Goal: Entertainment & Leisure: Consume media (video, audio)

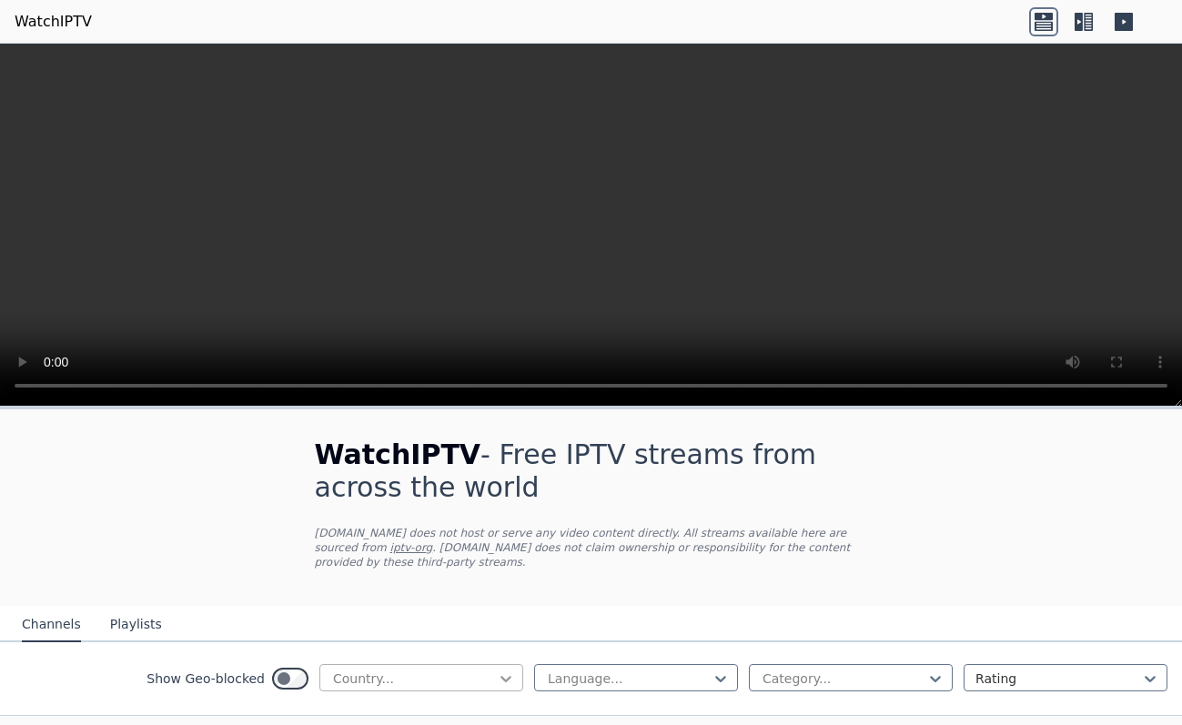
click at [497, 670] on icon at bounding box center [506, 679] width 18 height 18
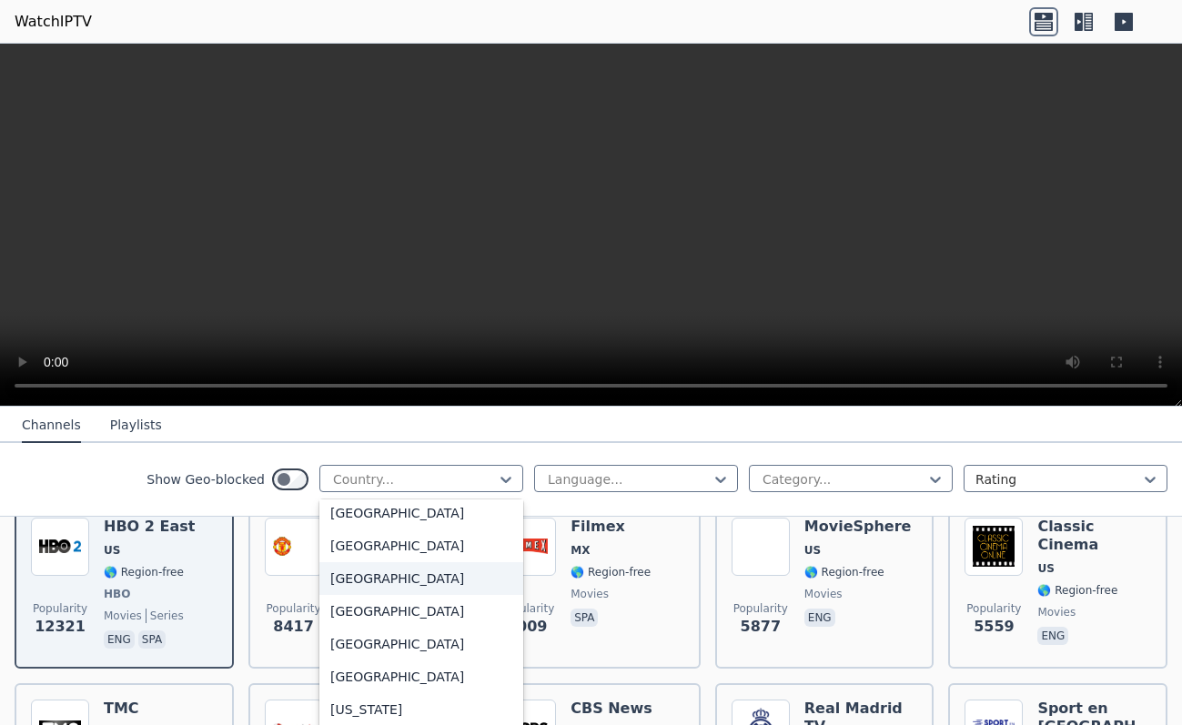
scroll to position [2063, 0]
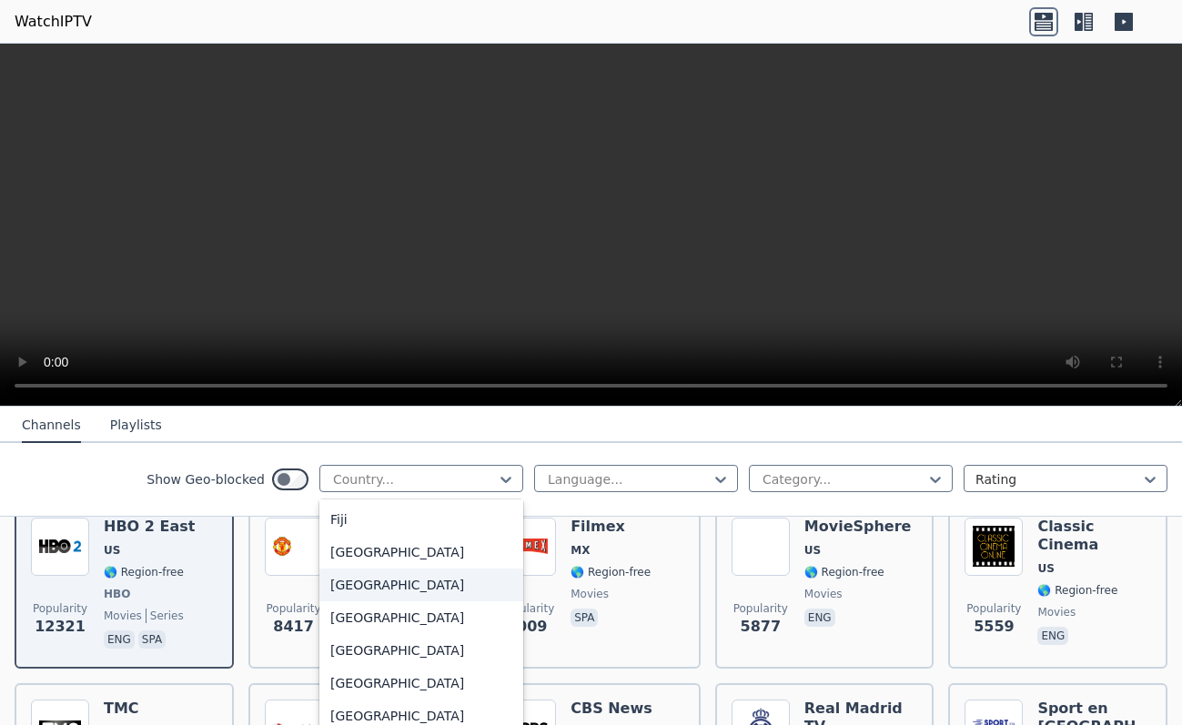
click at [362, 601] on div "[GEOGRAPHIC_DATA]" at bounding box center [421, 585] width 204 height 33
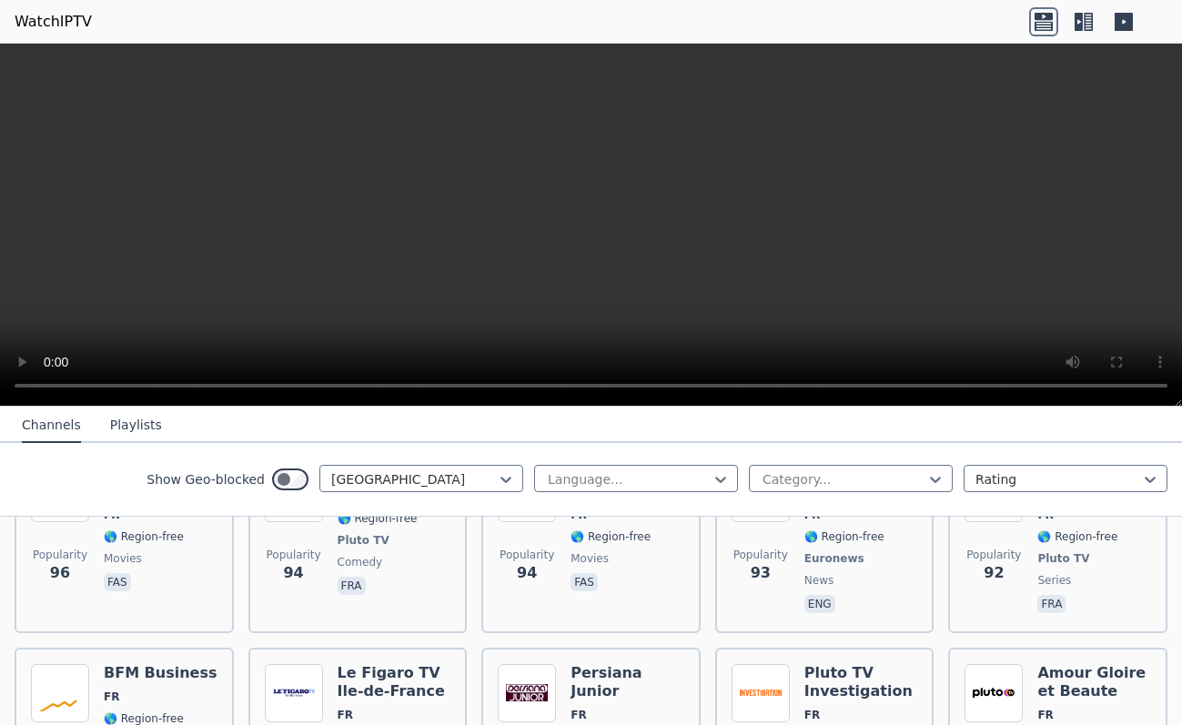
scroll to position [3168, 0]
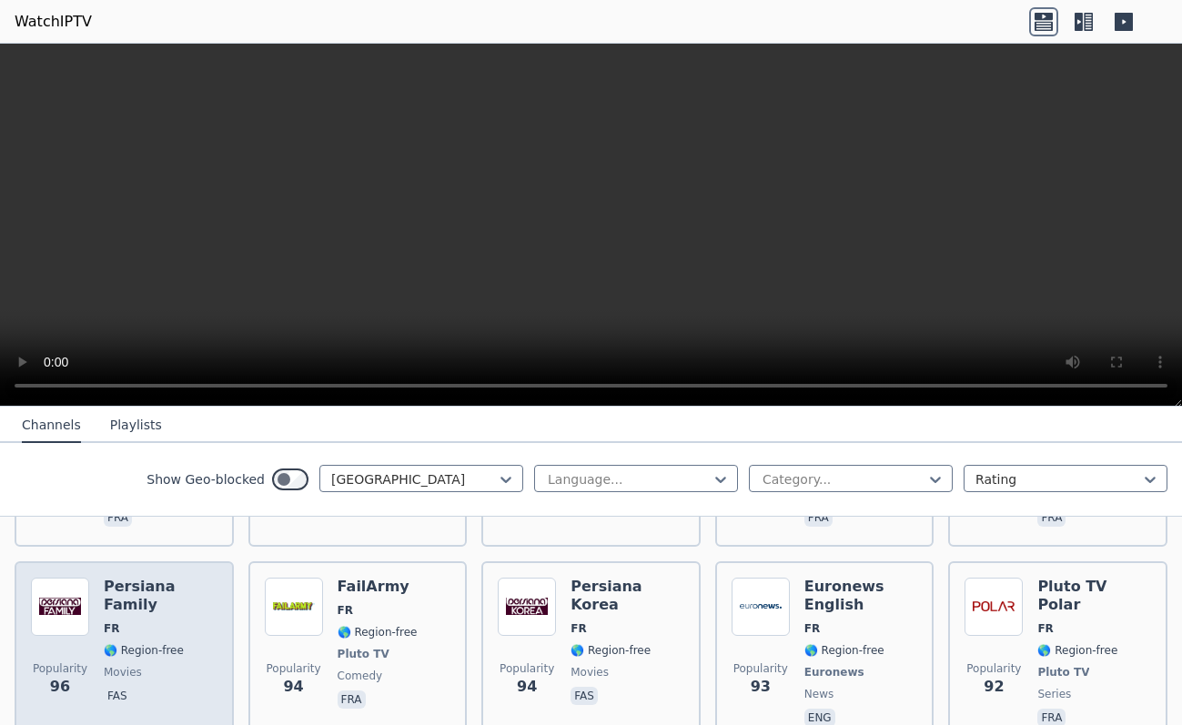
click at [113, 665] on span "movies" at bounding box center [123, 672] width 38 height 15
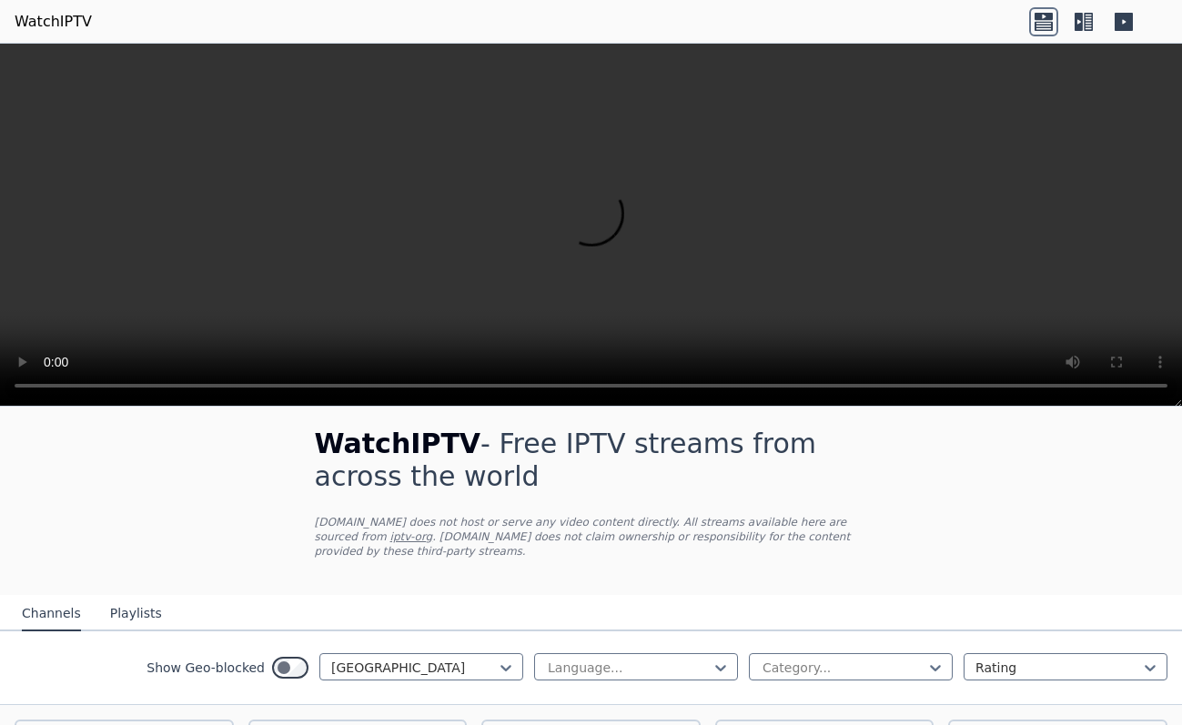
scroll to position [0, 0]
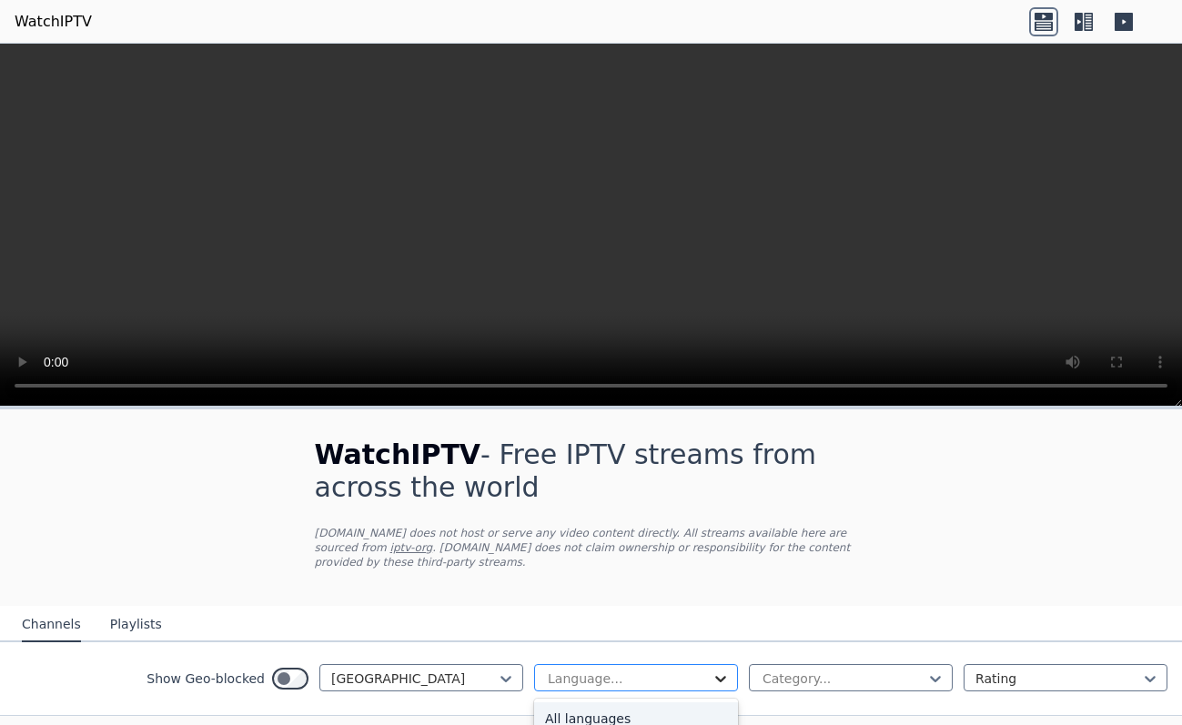
click at [711, 670] on icon at bounding box center [720, 679] width 18 height 18
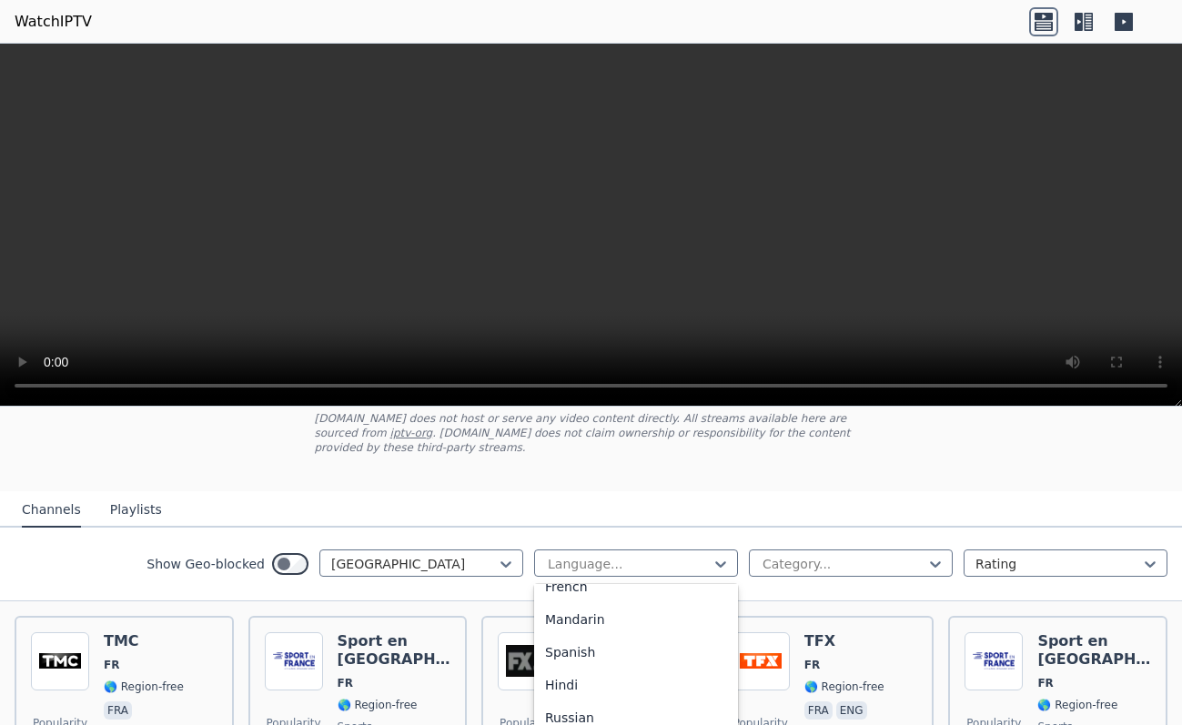
scroll to position [111, 0]
click at [571, 580] on div "French" at bounding box center [636, 591] width 204 height 33
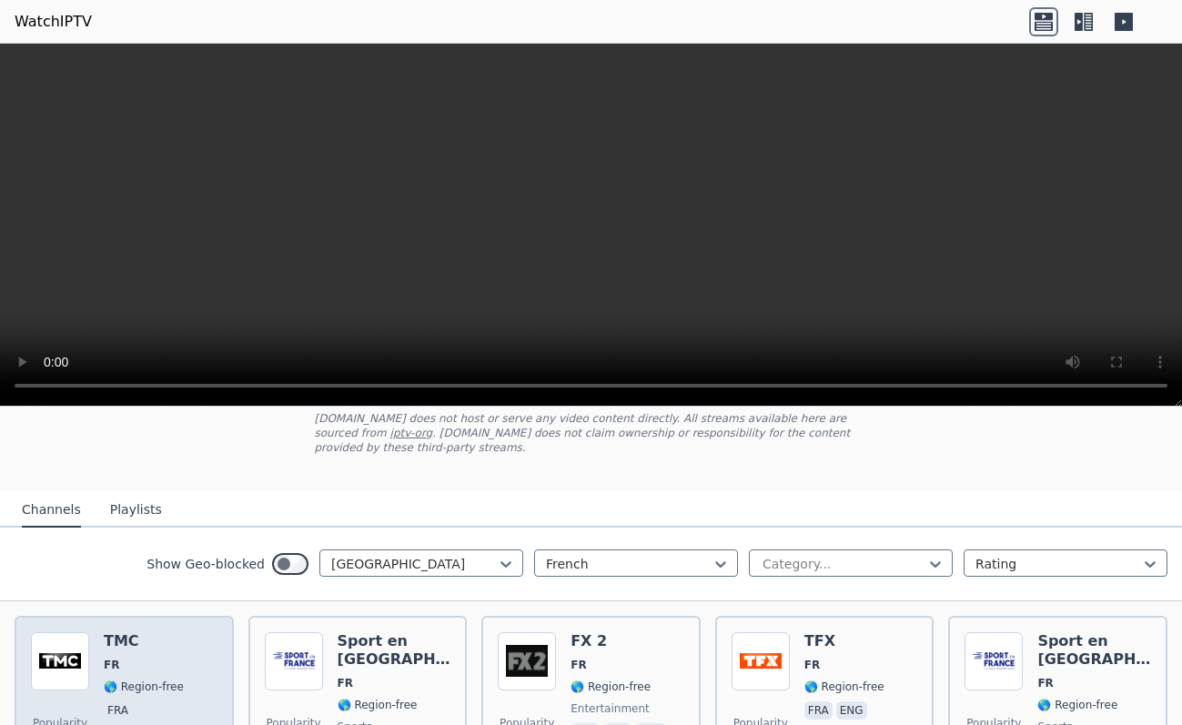
click at [166, 658] on span "FR" at bounding box center [144, 665] width 80 height 15
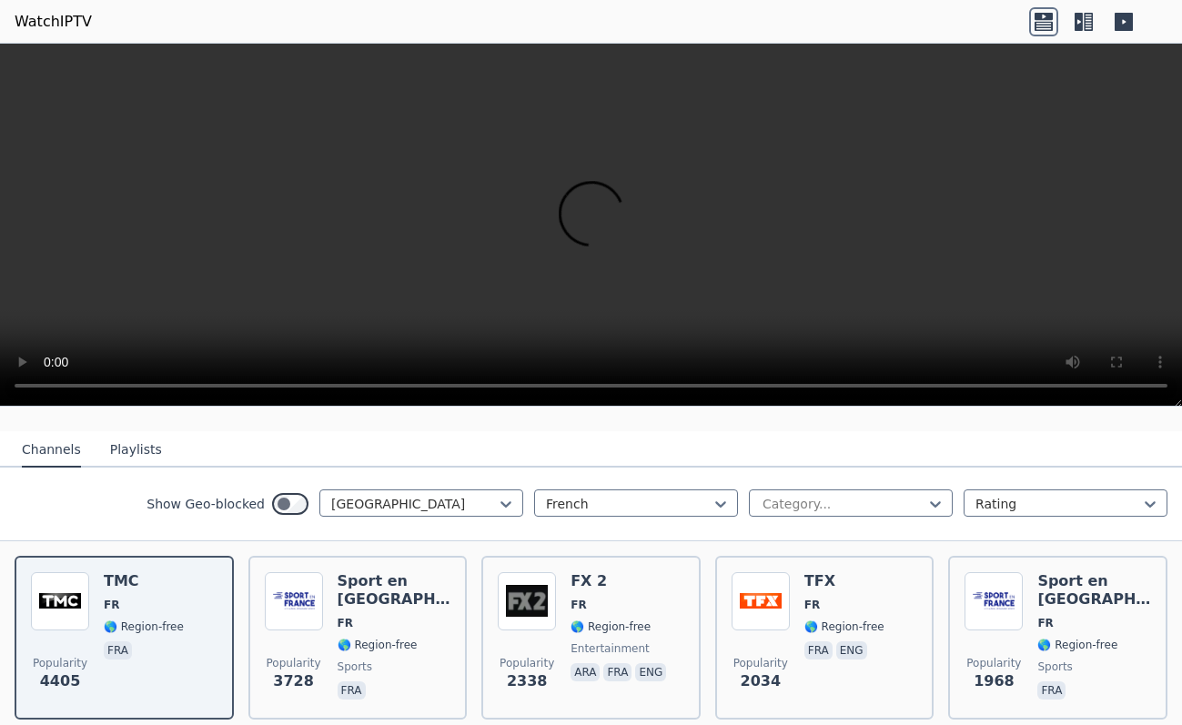
scroll to position [229, 0]
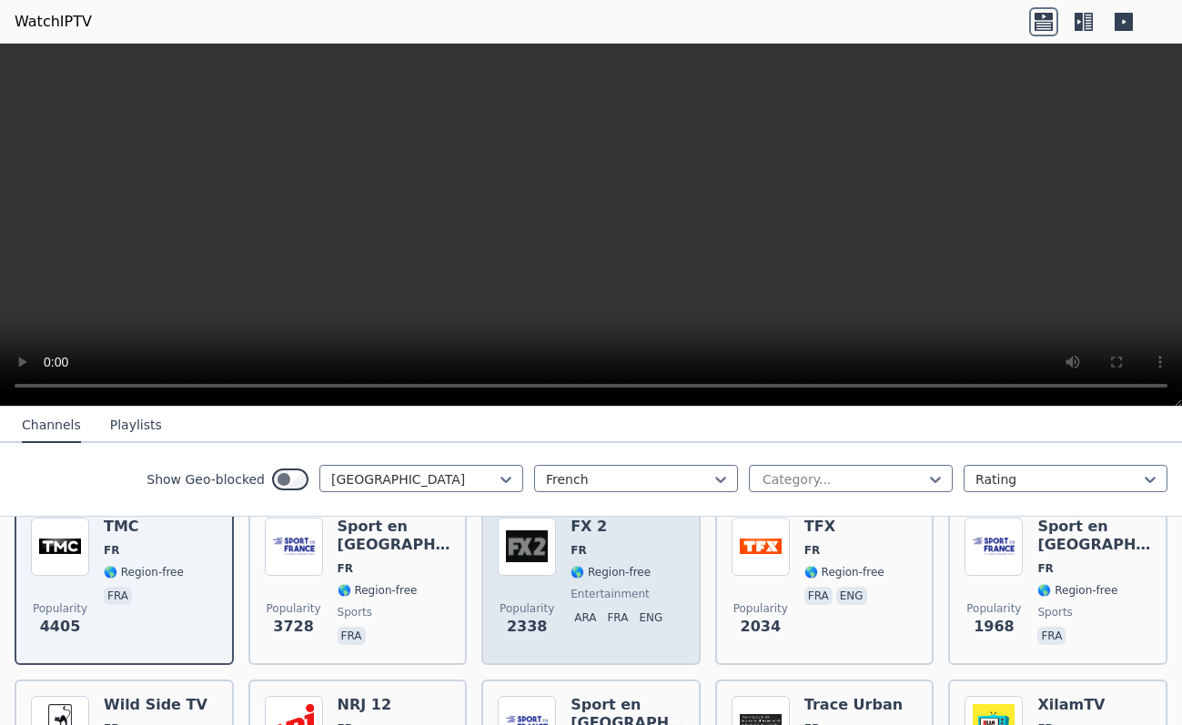
click at [549, 590] on span "Popularity 2338" at bounding box center [527, 619] width 58 height 58
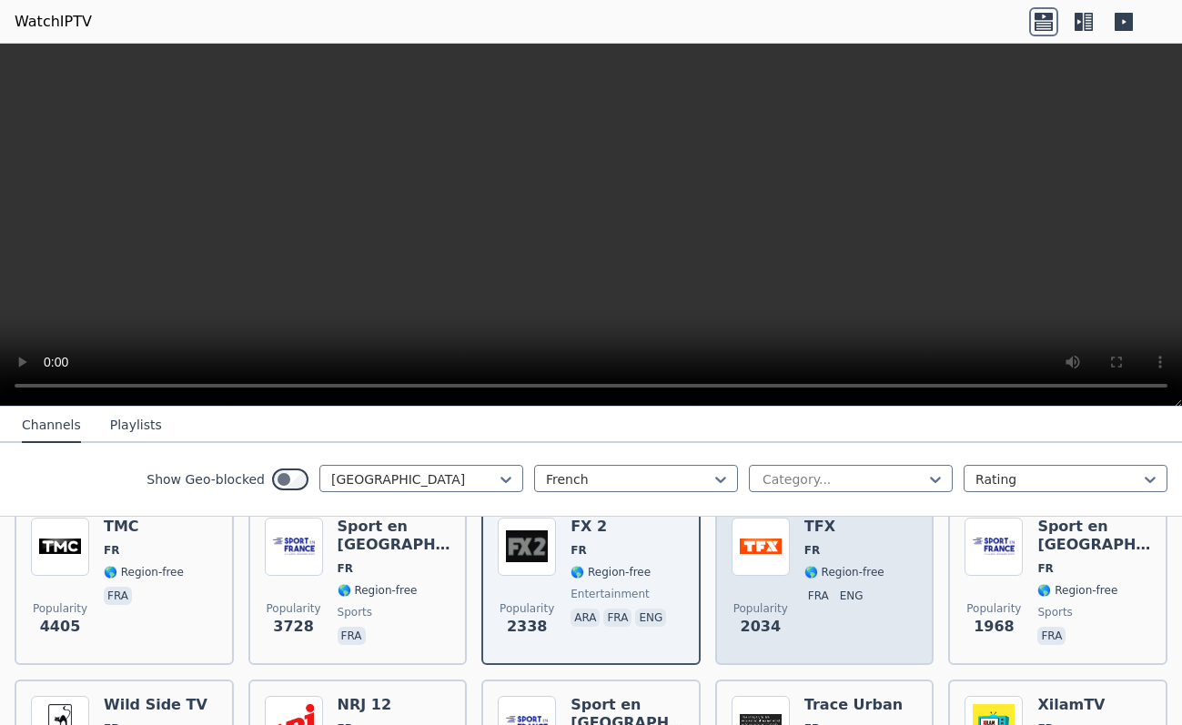
click at [804, 566] on div "TFX FR 🌎 Region-free fra eng" at bounding box center [844, 583] width 80 height 131
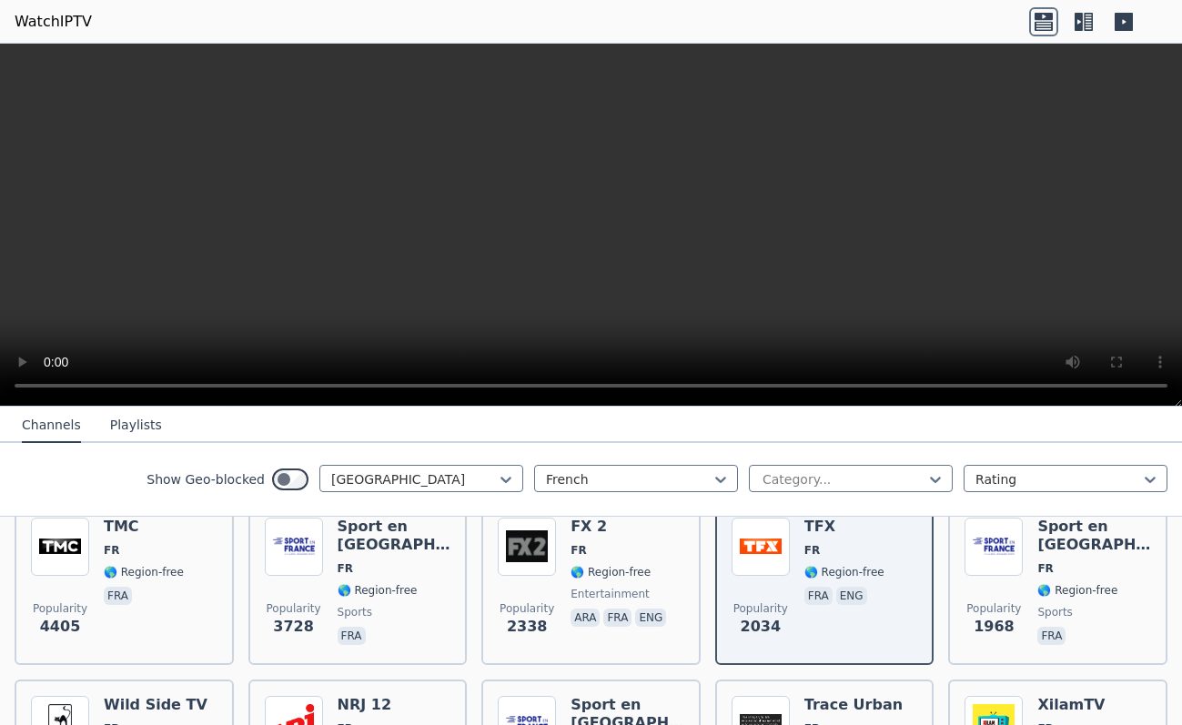
click at [129, 427] on button "Playlists" at bounding box center [136, 425] width 52 height 35
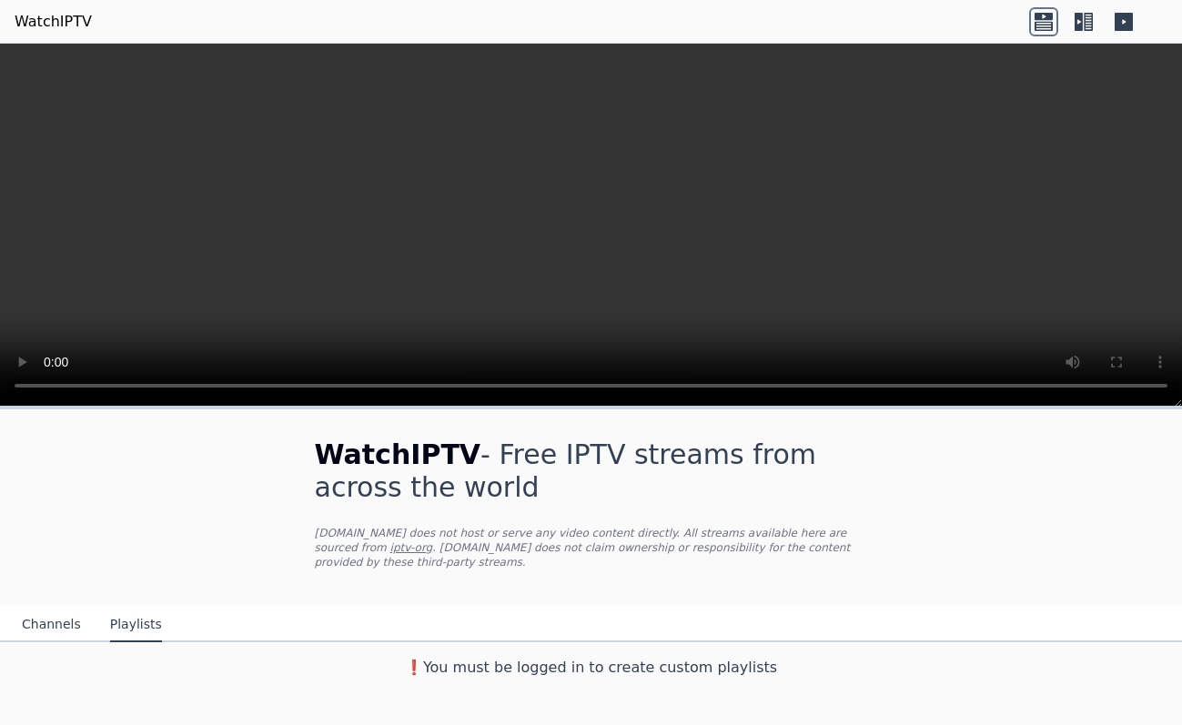
scroll to position [0, 0]
